Goal: Use online tool/utility: Utilize a website feature to perform a specific function

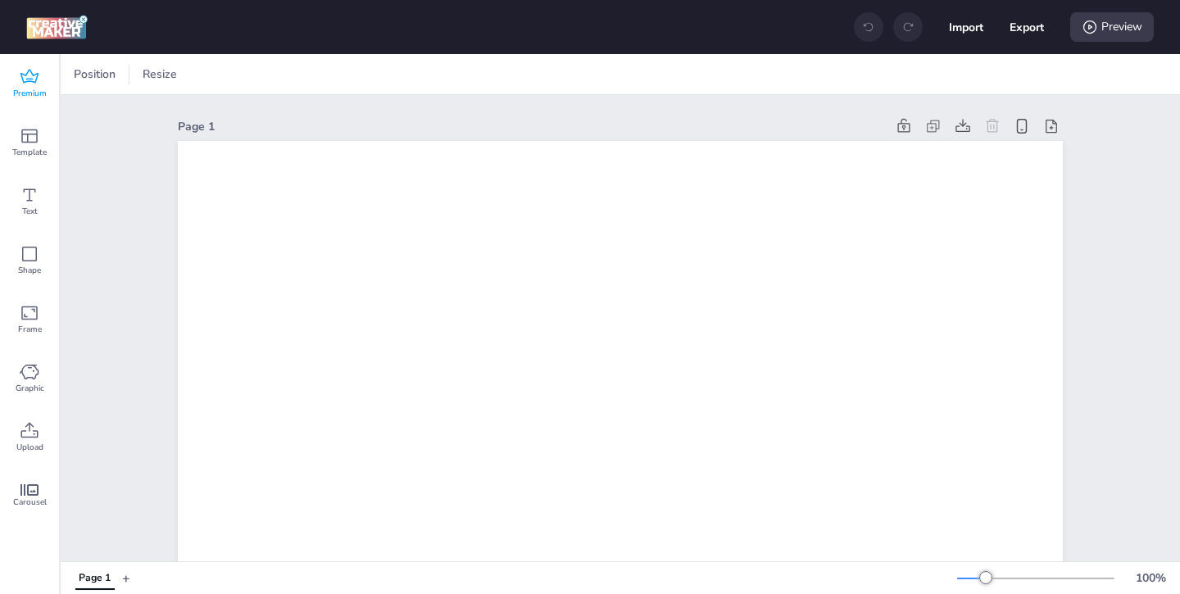
click at [27, 94] on span "Premium" at bounding box center [30, 93] width 34 height 13
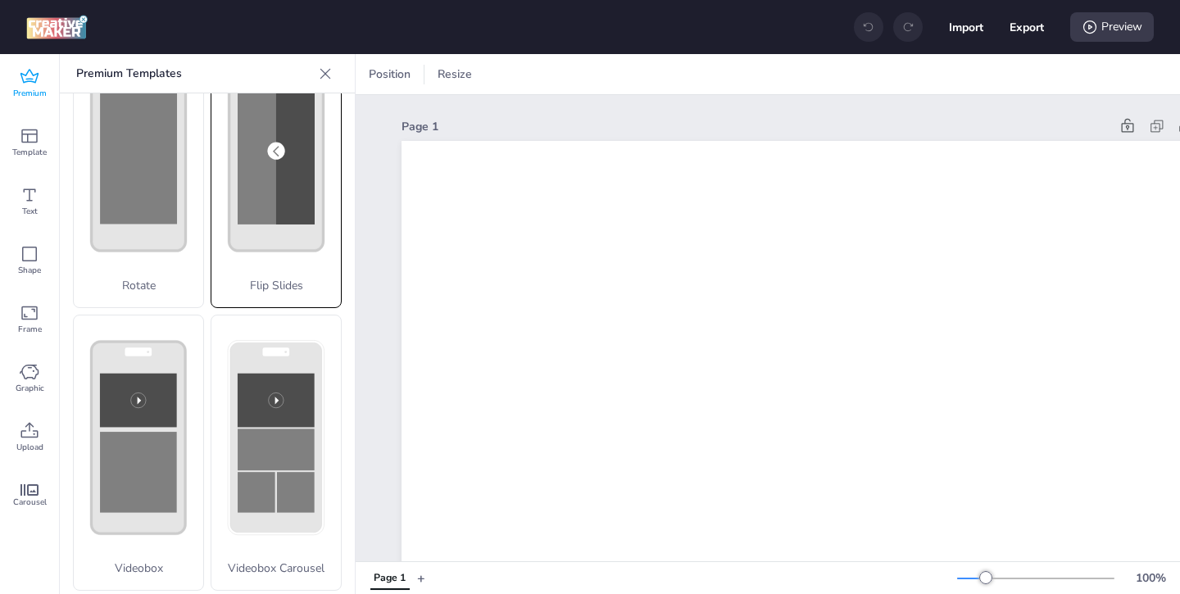
scroll to position [387, 0]
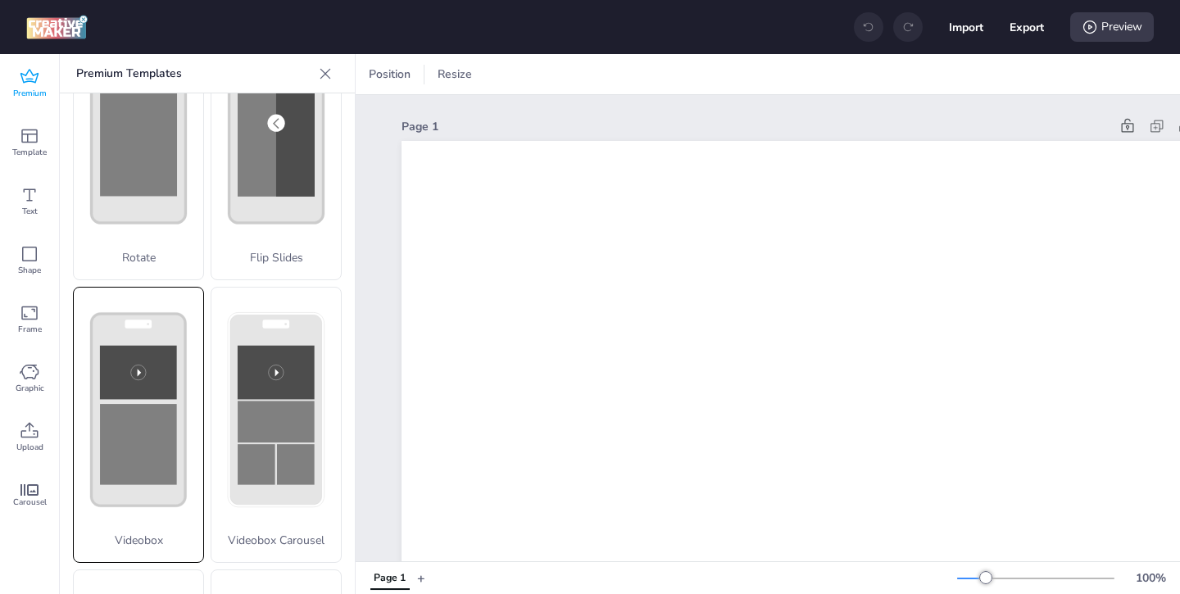
click at [189, 478] on icon at bounding box center [139, 410] width 130 height 245
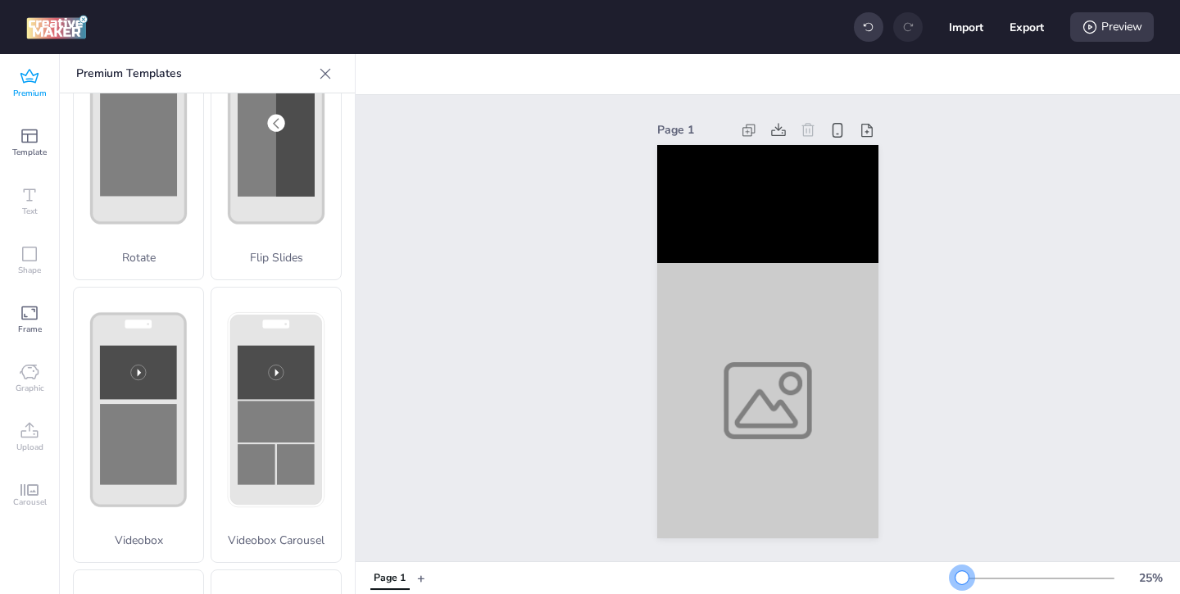
drag, startPoint x: 985, startPoint y: 579, endPoint x: 962, endPoint y: 580, distance: 23.0
click at [962, 580] on div at bounding box center [962, 577] width 13 height 13
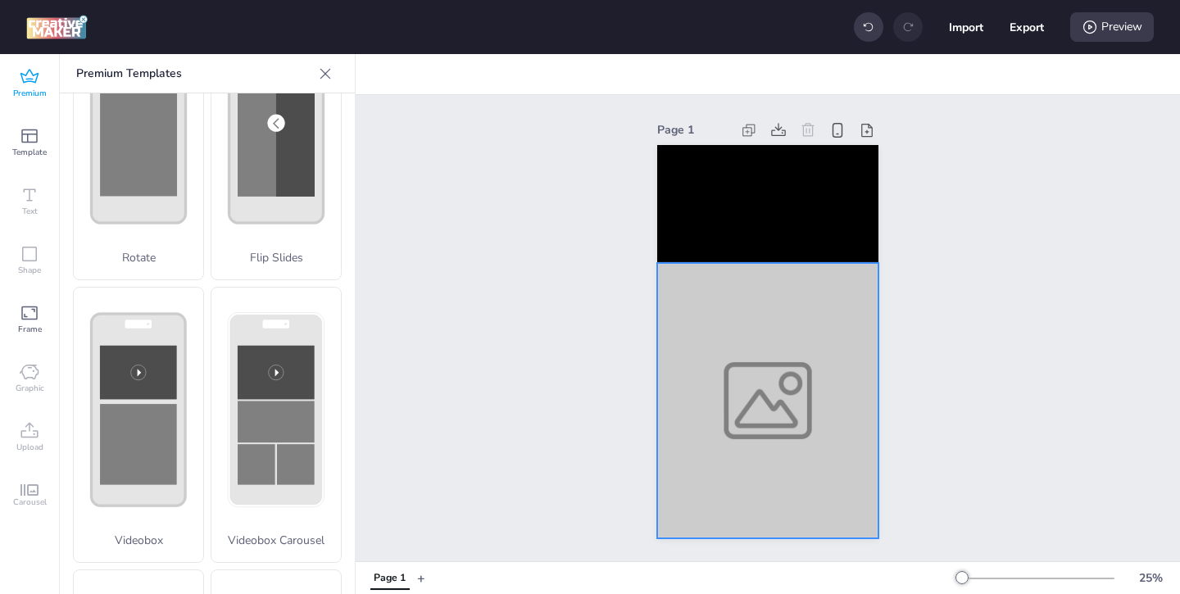
click at [804, 452] on div at bounding box center [767, 400] width 221 height 275
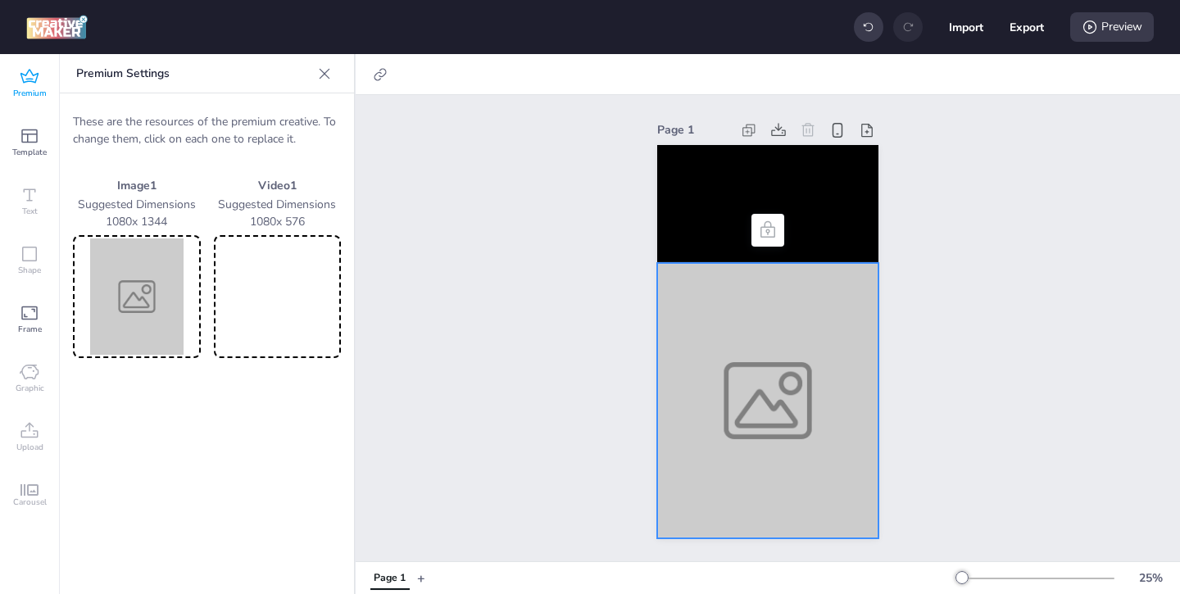
click at [161, 302] on img at bounding box center [136, 297] width 121 height 116
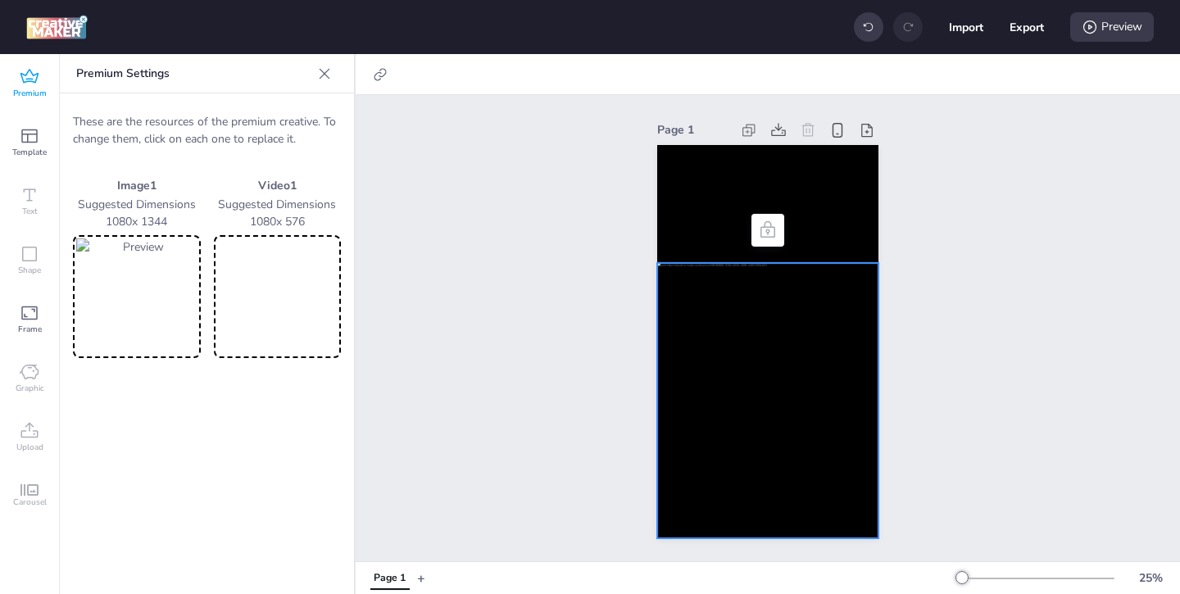
click at [311, 331] on video at bounding box center [277, 297] width 121 height 116
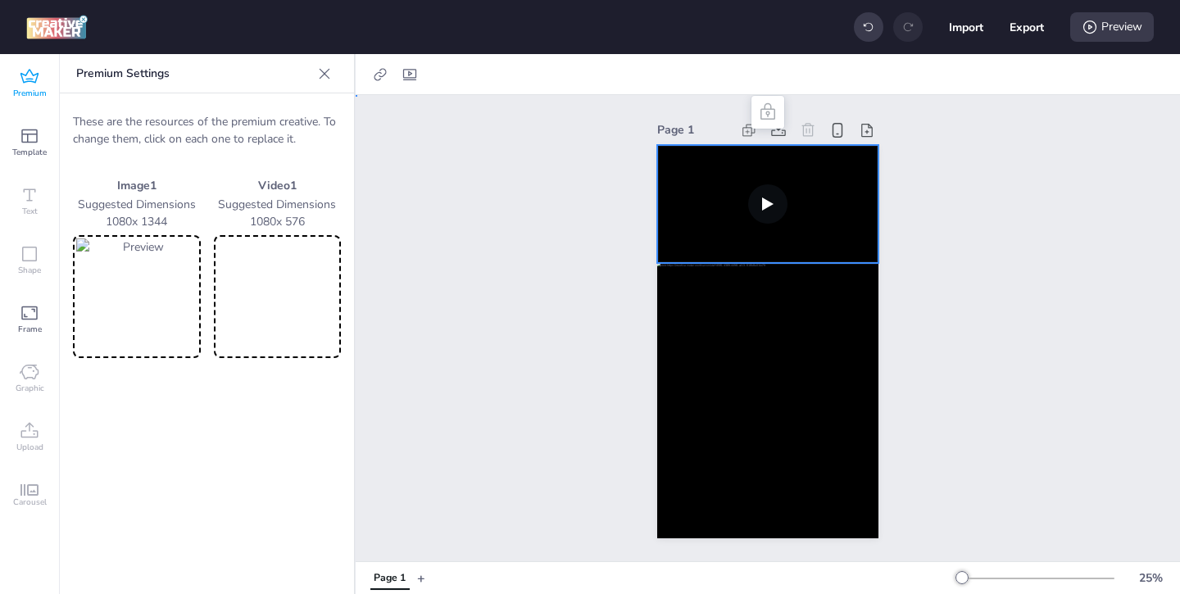
click at [706, 252] on video at bounding box center [767, 204] width 221 height 118
click at [405, 74] on icon at bounding box center [410, 74] width 16 height 16
select select "contain"
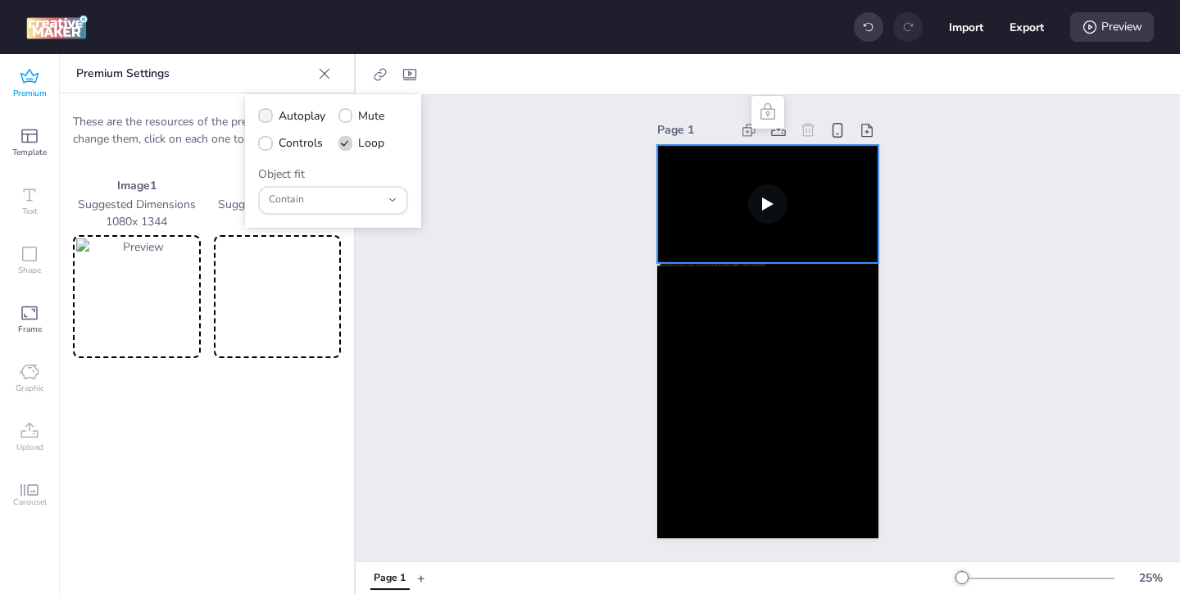
click at [270, 120] on span at bounding box center [265, 115] width 15 height 15
click at [268, 120] on input "Autoplay" at bounding box center [262, 122] width 11 height 11
checkbox input "true"
click at [267, 143] on icon at bounding box center [265, 143] width 11 height 8
click at [267, 144] on input "Controls" at bounding box center [262, 149] width 11 height 11
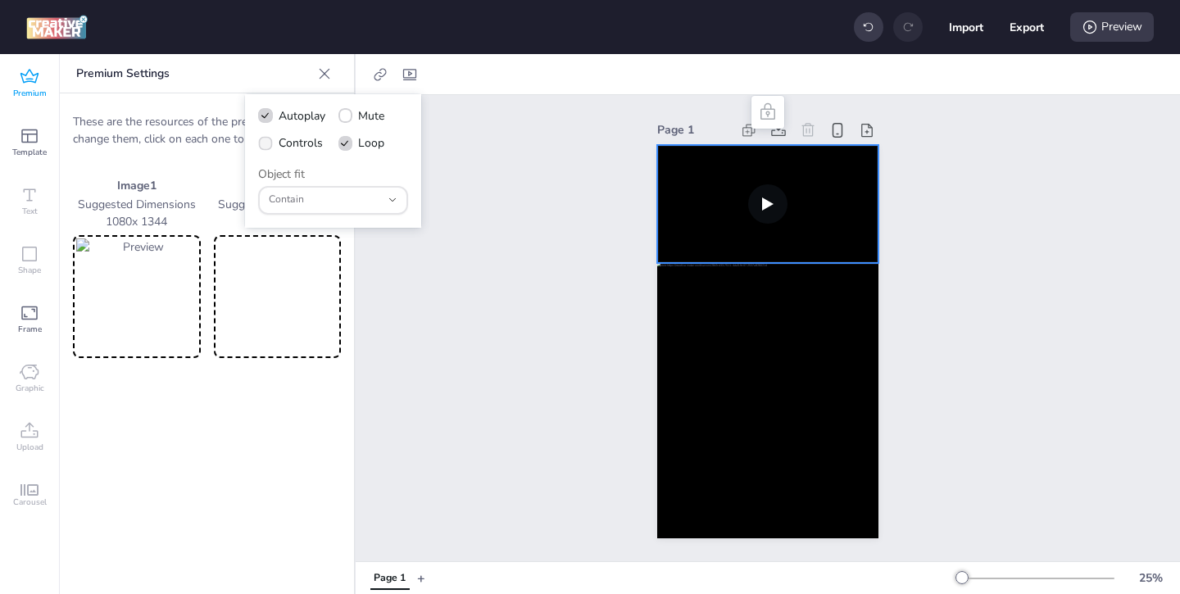
checkbox input "true"
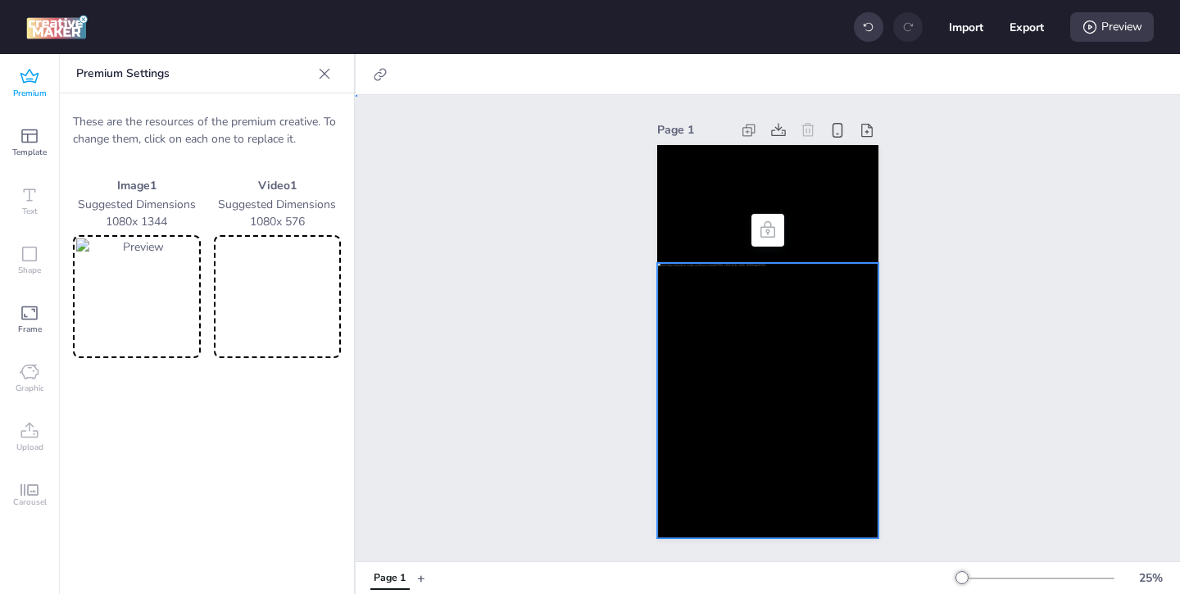
click at [712, 365] on div at bounding box center [767, 400] width 221 height 275
click at [372, 80] on icon at bounding box center [380, 74] width 16 height 16
click at [217, 116] on icon at bounding box center [215, 115] width 11 height 9
click at [217, 117] on input "Activate hyperlink" at bounding box center [212, 122] width 11 height 11
checkbox input "true"
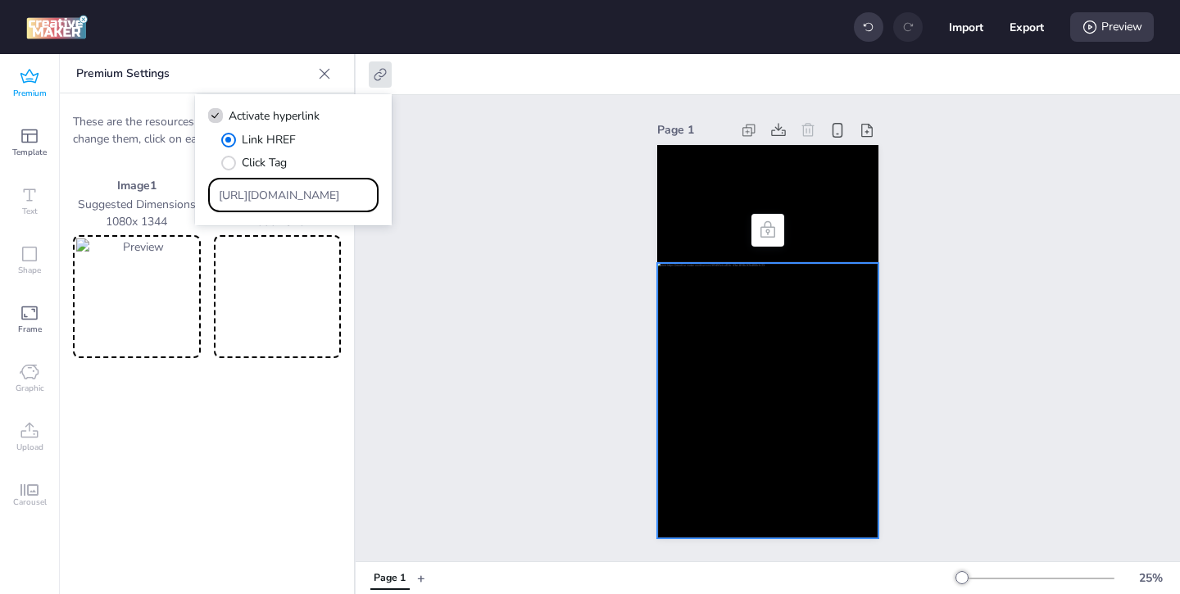
drag, startPoint x: 343, startPoint y: 193, endPoint x: 284, endPoint y: 166, distance: 64.9
click at [289, 168] on div "Link HREF Click Tag [URL][DOMAIN_NAME]" at bounding box center [293, 171] width 170 height 81
click at [362, 198] on input "Type URL" at bounding box center [294, 195] width 150 height 17
paste input "[URL][DOMAIN_NAME][PERSON_NAME]"
type input "[URL][DOMAIN_NAME][PERSON_NAME]"
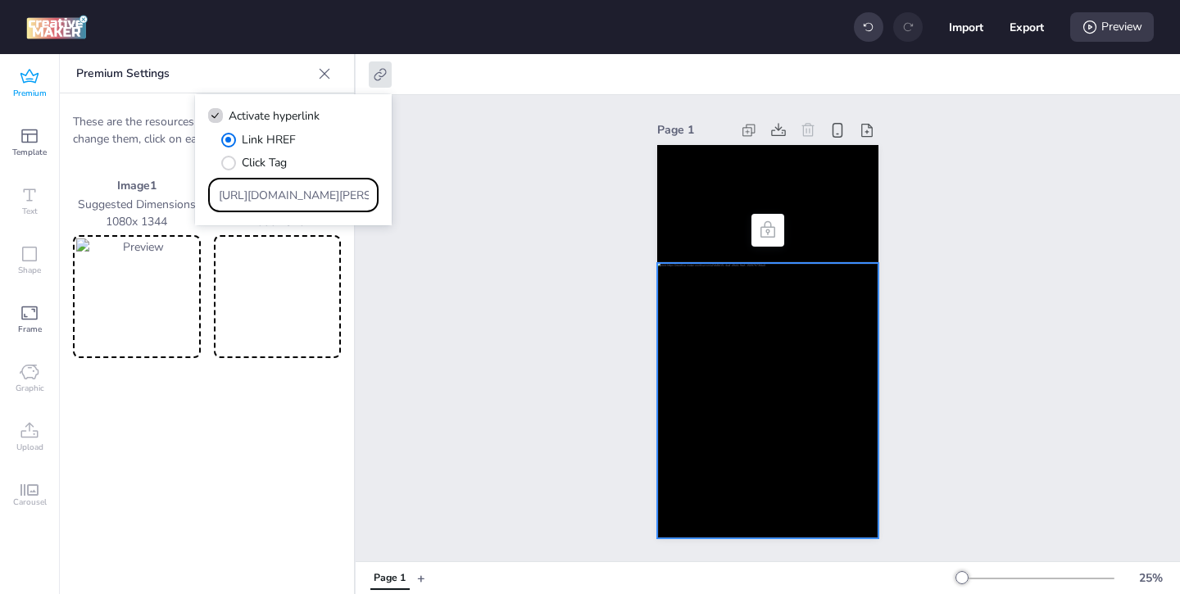
scroll to position [0, 1191]
click at [455, 284] on div "Page 1" at bounding box center [768, 328] width 825 height 466
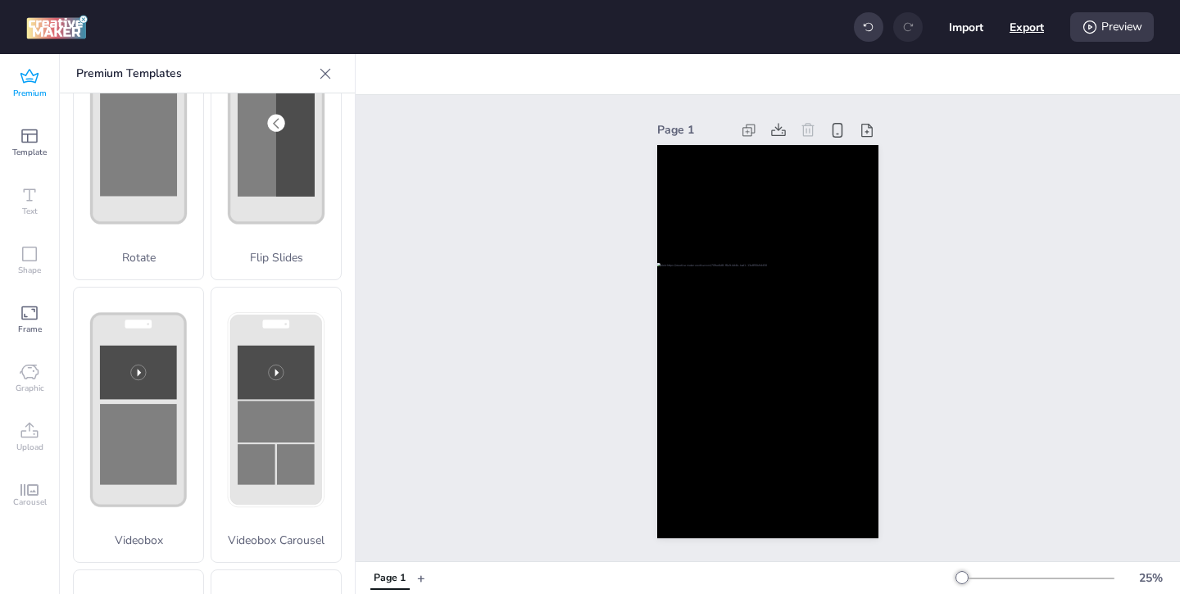
click at [1026, 28] on button "Export" at bounding box center [1027, 27] width 34 height 34
select select "html"
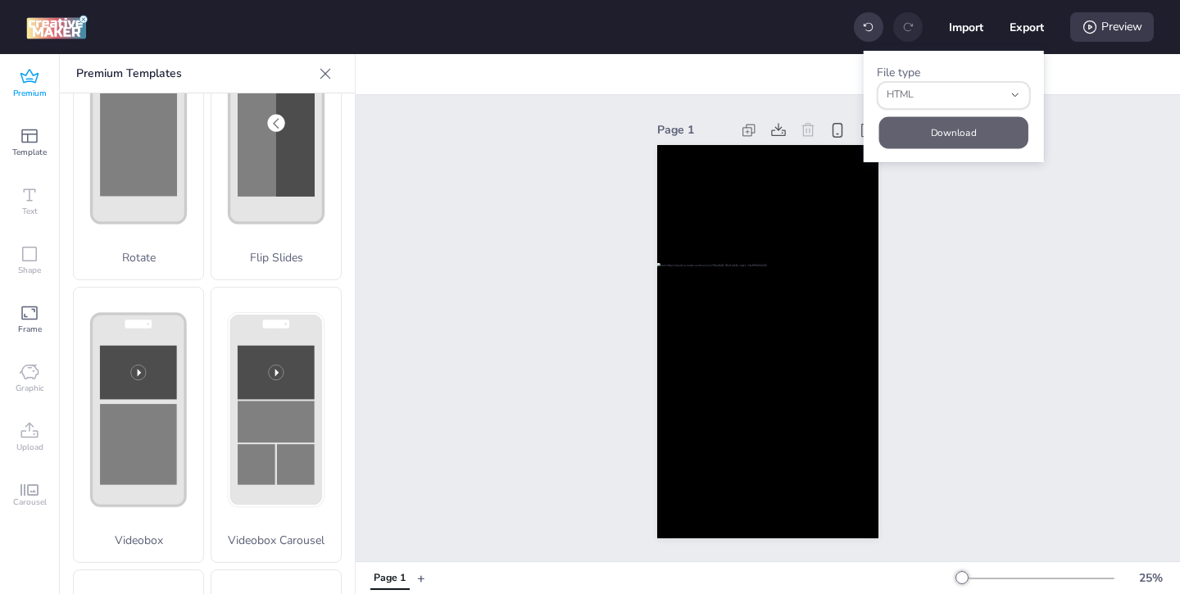
click at [951, 133] on button "Download" at bounding box center [953, 132] width 149 height 32
